Goal: Task Accomplishment & Management: Use online tool/utility

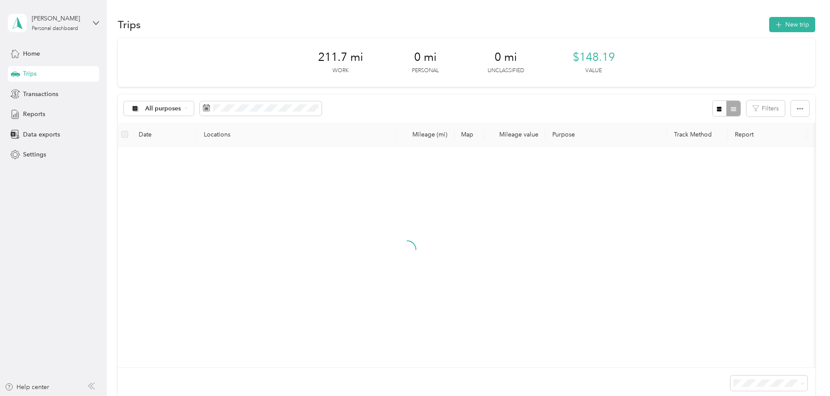
click at [757, 24] on div "Trips New trip" at bounding box center [466, 24] width 697 height 18
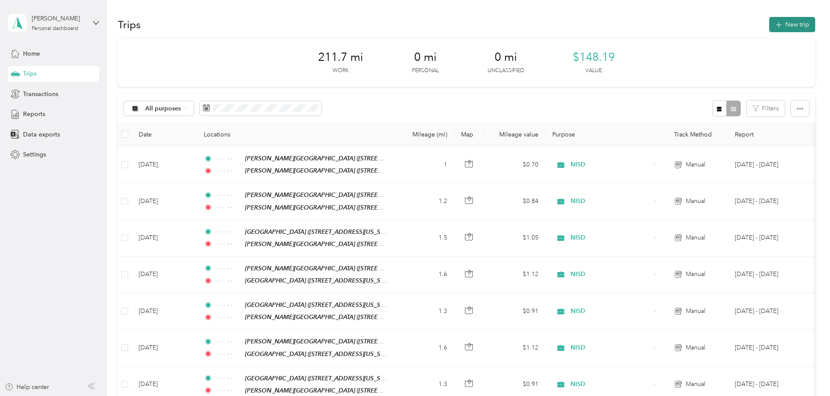
click at [769, 28] on button "New trip" at bounding box center [792, 24] width 46 height 15
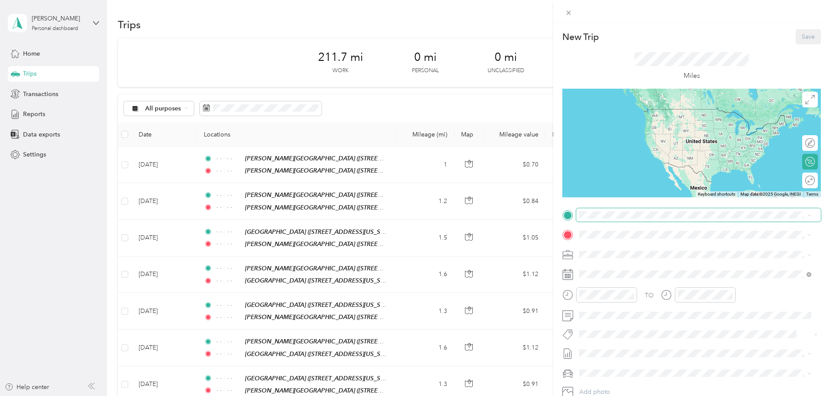
click at [620, 220] on span at bounding box center [698, 215] width 245 height 14
click at [627, 246] on div "TEAM [PERSON_NAME][GEOGRAPHIC_DATA]" at bounding box center [669, 250] width 146 height 11
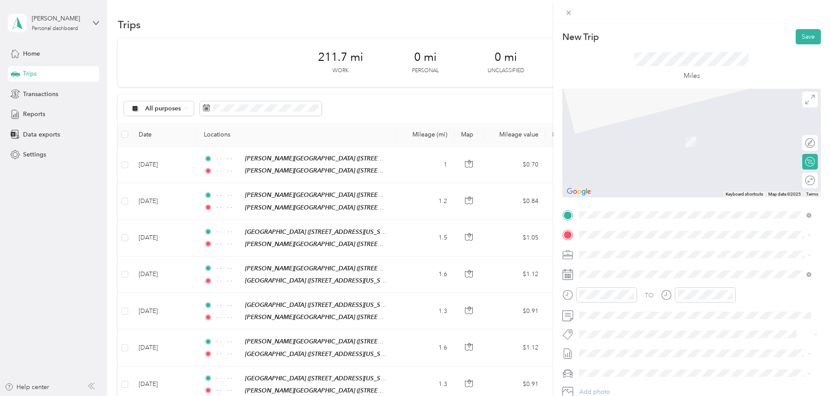
drag, startPoint x: 641, startPoint y: 354, endPoint x: 638, endPoint y: 346, distance: 8.0
click at [641, 355] on li "TEAM [PERSON_NAME][GEOGRAPHIC_DATA] [STREET_ADDRESS][US_STATE]" at bounding box center [695, 367] width 238 height 30
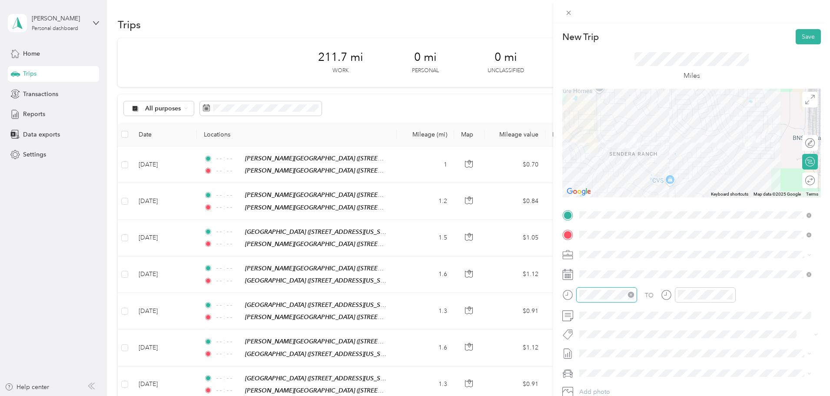
scroll to position [24, 0]
click at [629, 294] on icon "close-circle" at bounding box center [631, 294] width 6 height 6
click at [726, 294] on icon "close-circle" at bounding box center [729, 294] width 6 height 6
click at [801, 38] on button "Save" at bounding box center [807, 36] width 25 height 15
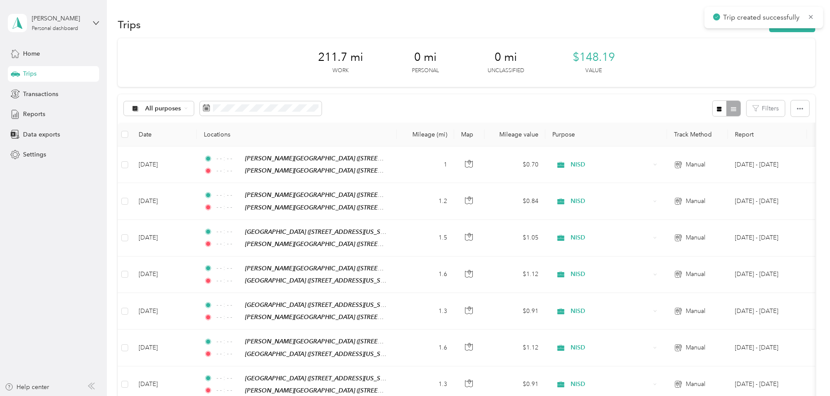
drag, startPoint x: 726, startPoint y: 32, endPoint x: 726, endPoint y: 38, distance: 5.6
click at [727, 32] on div "Trips New trip" at bounding box center [466, 24] width 697 height 18
click at [769, 30] on button "New trip" at bounding box center [792, 24] width 46 height 15
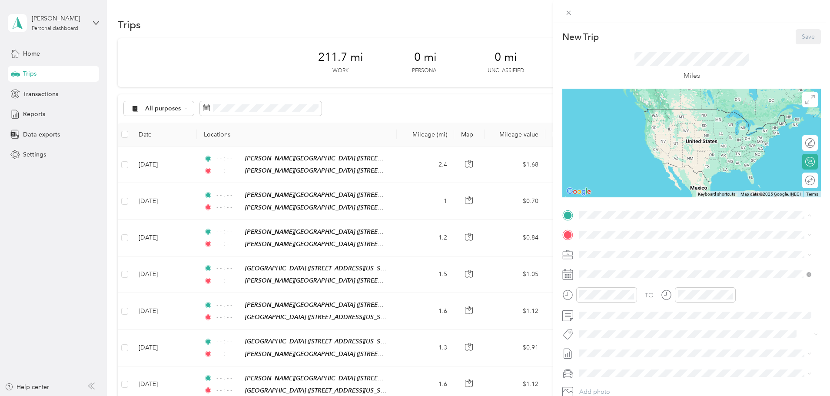
click at [654, 336] on div "TEAM [PERSON_NAME][GEOGRAPHIC_DATA] [STREET_ADDRESS][US_STATE]" at bounding box center [695, 347] width 226 height 24
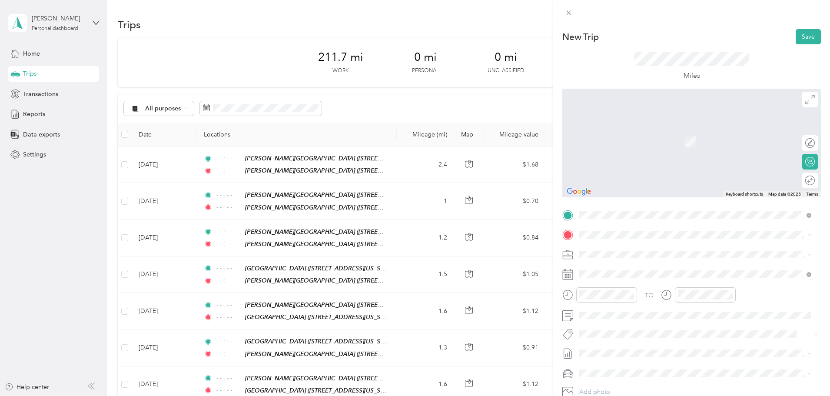
click at [649, 278] on span "[STREET_ADDRESS][US_STATE]" at bounding box center [639, 281] width 87 height 7
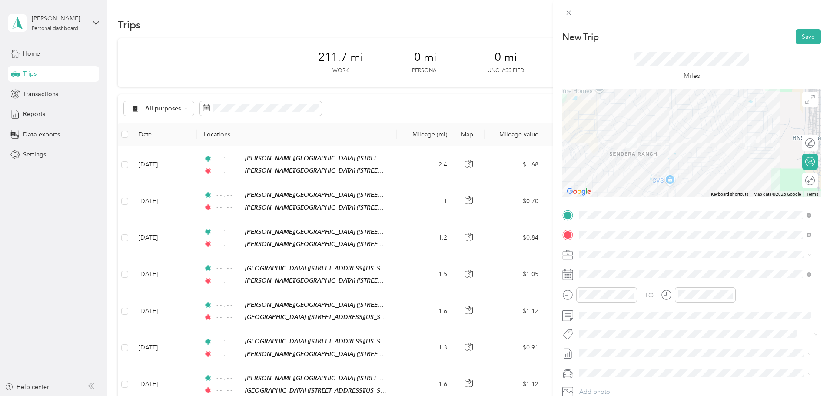
drag, startPoint x: 631, startPoint y: 294, endPoint x: 644, endPoint y: 294, distance: 13.5
click at [631, 294] on icon "close-circle" at bounding box center [631, 294] width 6 height 6
click at [729, 292] on icon "close-circle" at bounding box center [729, 294] width 6 height 6
click at [801, 38] on button "Save" at bounding box center [807, 36] width 25 height 15
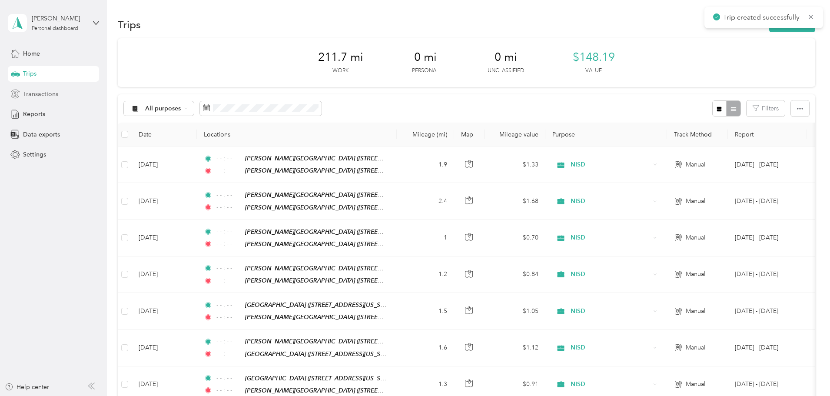
click at [62, 91] on div "Transactions" at bounding box center [53, 94] width 91 height 16
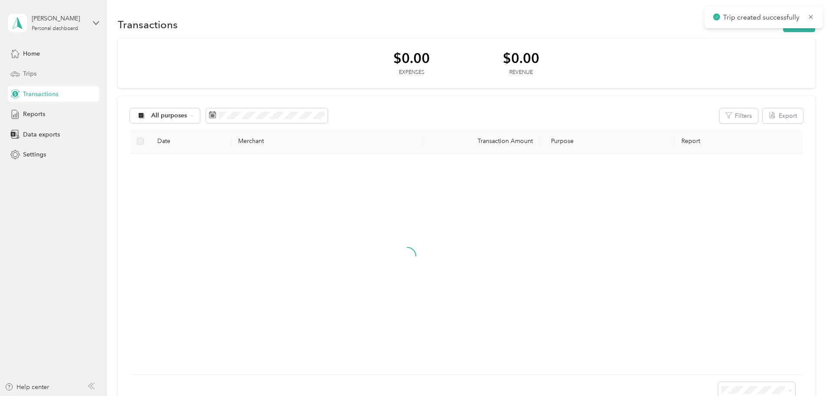
click at [58, 75] on div "Trips" at bounding box center [53, 74] width 91 height 16
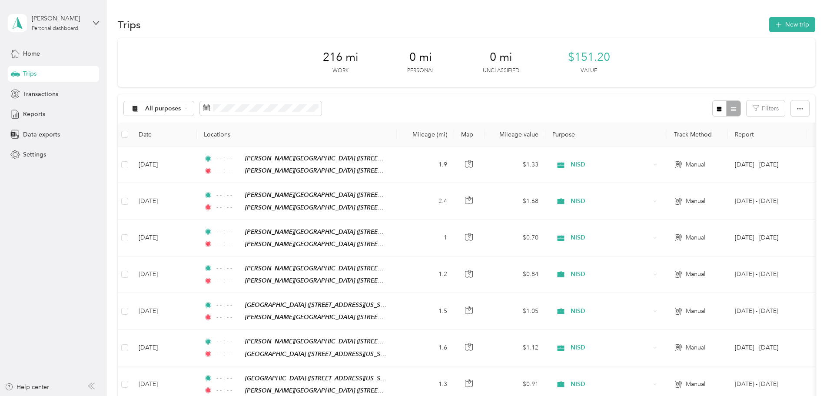
click at [615, 26] on div "Trips New trip" at bounding box center [466, 24] width 697 height 18
